Goal: Complete application form: Complete application form

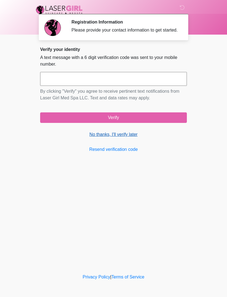
click at [133, 138] on link "No thanks, I'll verify later" at bounding box center [113, 134] width 147 height 7
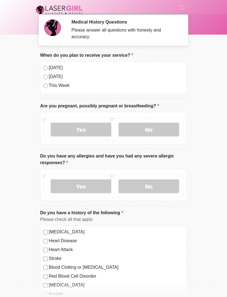
click at [47, 67] on div "Today" at bounding box center [113, 68] width 141 height 7
click at [166, 127] on label "No" at bounding box center [149, 130] width 61 height 14
click at [158, 131] on label "No" at bounding box center [149, 130] width 61 height 14
click at [166, 185] on label "No" at bounding box center [149, 186] width 61 height 14
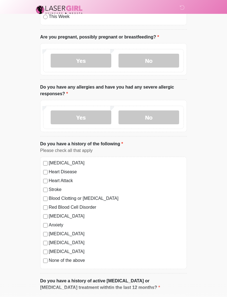
click at [75, 263] on label "None of the above" at bounding box center [116, 260] width 135 height 7
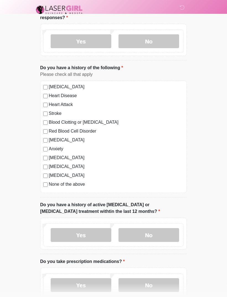
scroll to position [146, 0]
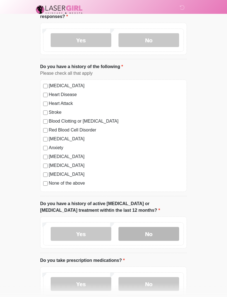
click at [168, 233] on label "No" at bounding box center [149, 234] width 61 height 14
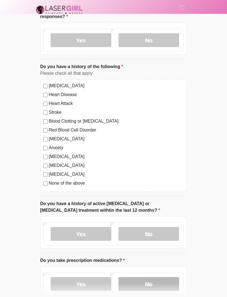
click at [164, 281] on label "No" at bounding box center [149, 284] width 61 height 14
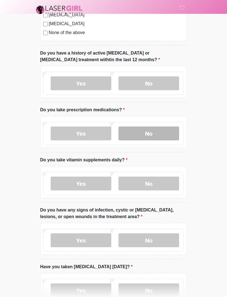
scroll to position [304, 0]
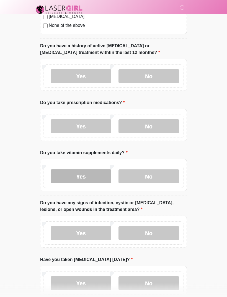
click at [82, 178] on label "Yes" at bounding box center [81, 177] width 61 height 14
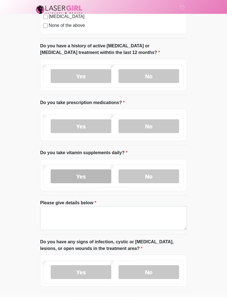
scroll to position [304, 0]
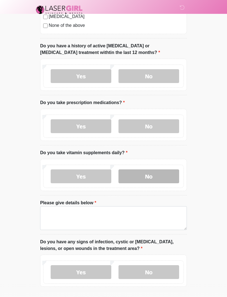
click at [155, 176] on label "No" at bounding box center [149, 176] width 61 height 14
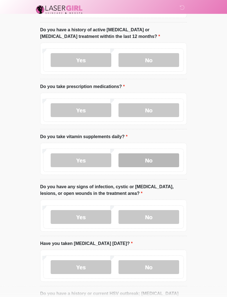
scroll to position [320, 0]
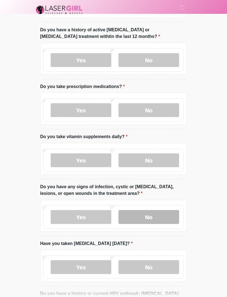
click at [168, 217] on label "No" at bounding box center [149, 217] width 61 height 14
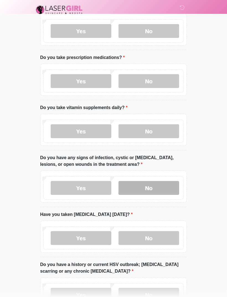
scroll to position [351, 0]
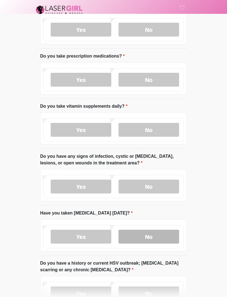
click at [159, 241] on label "No" at bounding box center [149, 237] width 61 height 14
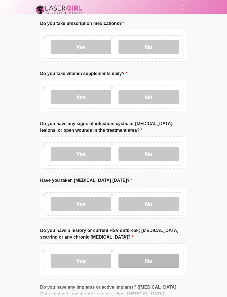
click at [165, 261] on label "No" at bounding box center [149, 261] width 61 height 14
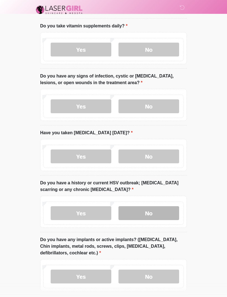
scroll to position [455, 0]
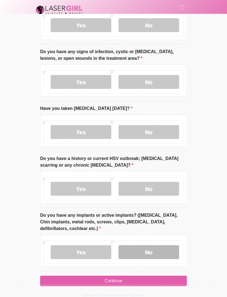
click at [167, 246] on label "No" at bounding box center [149, 252] width 61 height 14
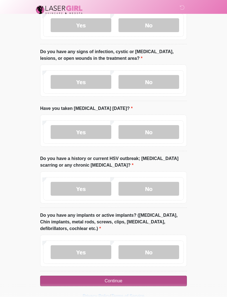
click at [137, 281] on button "Continue" at bounding box center [113, 281] width 147 height 11
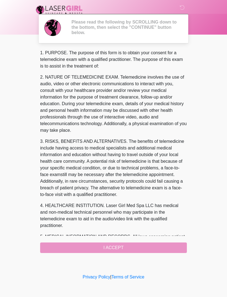
scroll to position [0, 0]
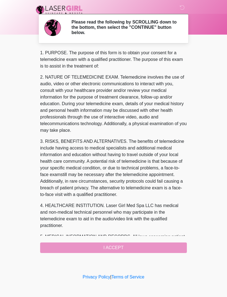
click at [134, 248] on div "1. PURPOSE. The purpose of this form is to obtain your consent for a telemedici…" at bounding box center [113, 152] width 147 height 204
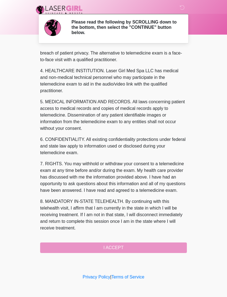
scroll to position [135, 0]
click at [121, 250] on button "I ACCEPT" at bounding box center [113, 248] width 147 height 11
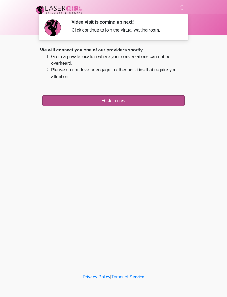
click at [119, 102] on button "Join now" at bounding box center [113, 101] width 142 height 11
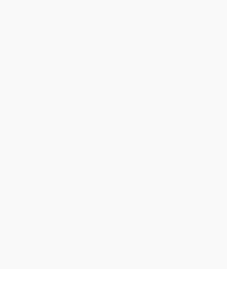
scroll to position [2, 0]
